Goal: Transaction & Acquisition: Book appointment/travel/reservation

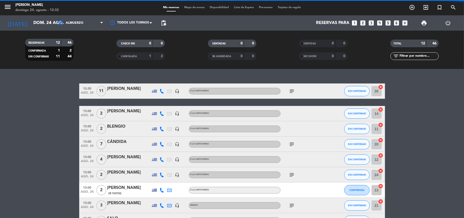
click at [379, 23] on icon "looks_4" at bounding box center [380, 23] width 7 height 7
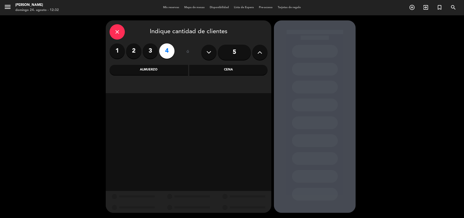
click at [177, 70] on div "Almuerzo" at bounding box center [149, 70] width 78 height 10
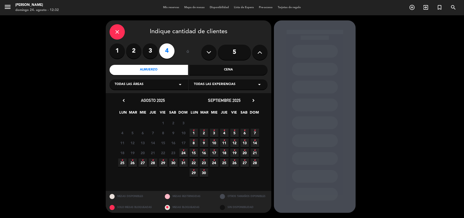
click at [182, 151] on span "24 •" at bounding box center [183, 152] width 8 height 8
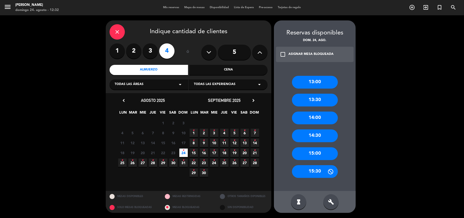
click at [327, 82] on div "13:00" at bounding box center [315, 82] width 46 height 13
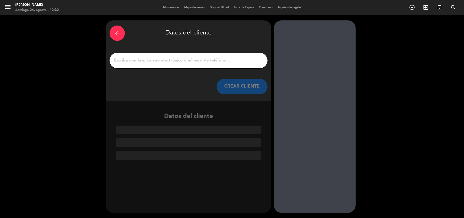
click at [221, 61] on input "1" at bounding box center [188, 60] width 150 height 7
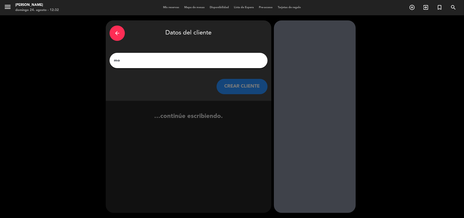
type input "m"
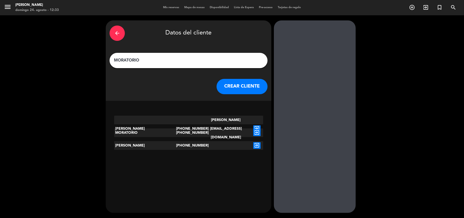
type input "MORATORIO"
click at [254, 135] on icon "exit_to_app" at bounding box center [256, 132] width 7 height 7
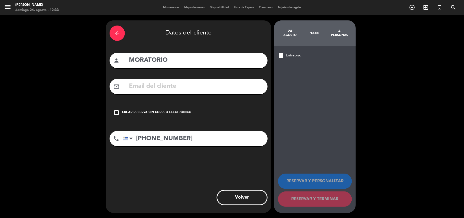
click at [171, 109] on div "check_box_outline_blank Crear reserva sin correo electrónico" at bounding box center [189, 112] width 158 height 15
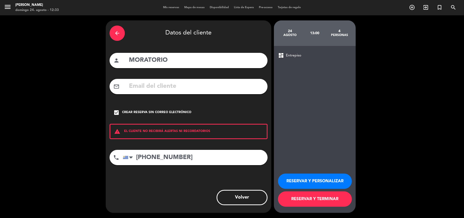
click at [322, 178] on button "RESERVAR Y PERSONALIZAR" at bounding box center [315, 180] width 74 height 15
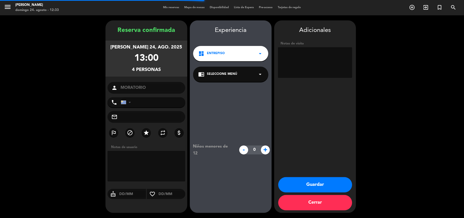
type input "[PHONE_NUMBER]"
click at [253, 76] on div "chrome_reader_mode Seleccione Menú arrow_drop_down" at bounding box center [230, 74] width 75 height 15
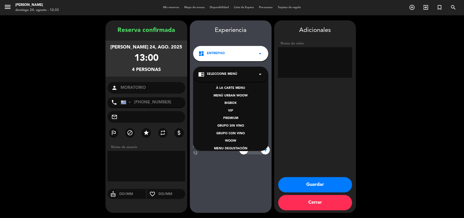
click at [234, 88] on div "À LA CARTE MENU" at bounding box center [230, 88] width 65 height 5
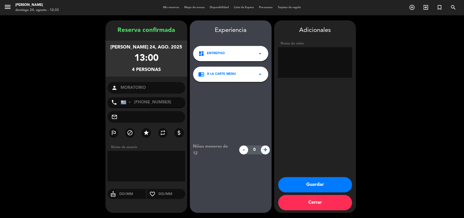
click at [296, 186] on button "Guardar" at bounding box center [315, 184] width 74 height 15
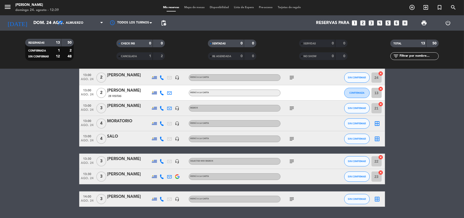
scroll to position [120, 0]
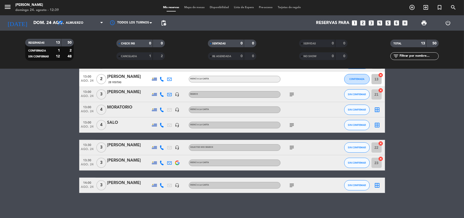
click at [289, 126] on icon "subject" at bounding box center [292, 125] width 6 height 6
